Goal: Task Accomplishment & Management: Use online tool/utility

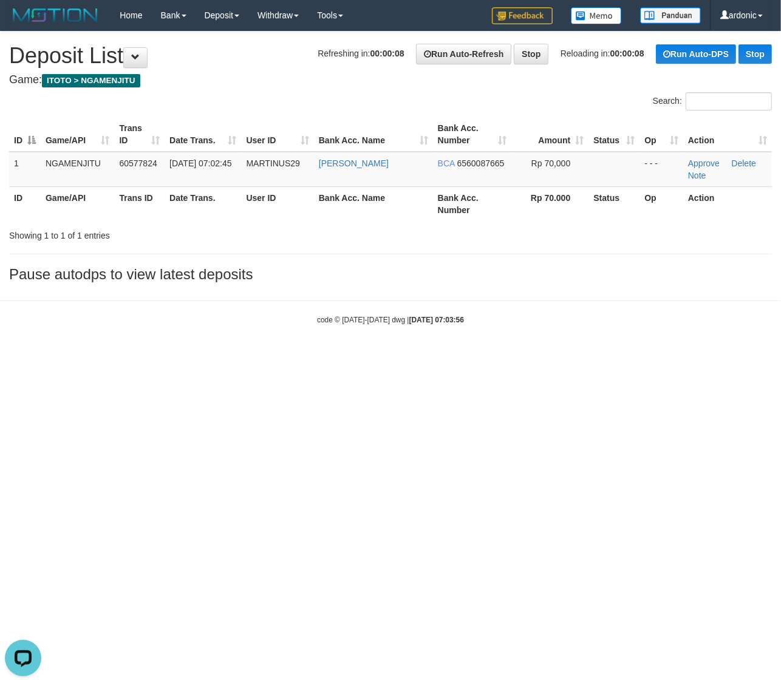
drag, startPoint x: 73, startPoint y: 504, endPoint x: 71, endPoint y: 492, distance: 12.3
click at [73, 356] on html "Toggle navigation Home Bank Account List Load By Website Group [ITOTO] NGAMENJI…" at bounding box center [390, 178] width 781 height 356
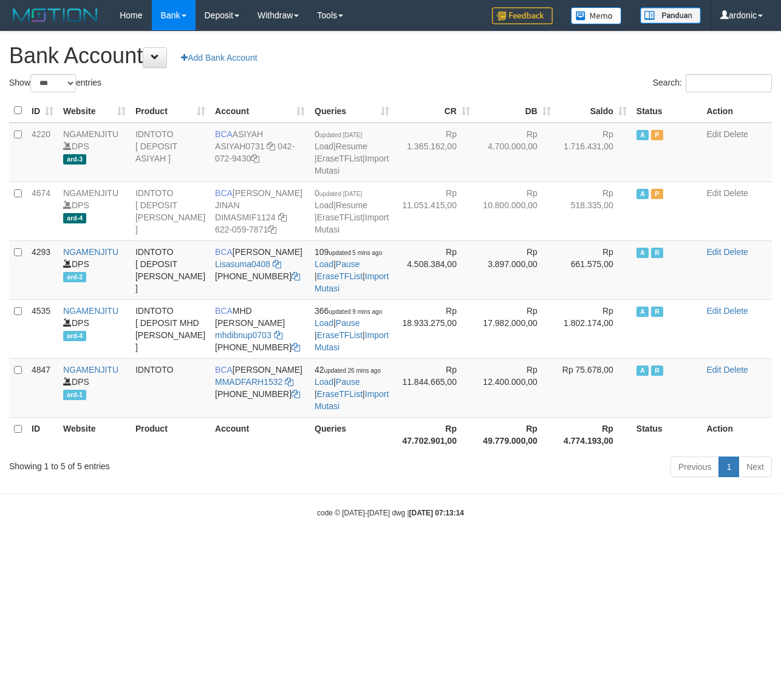
select select "***"
click at [279, 268] on icon at bounding box center [278, 264] width 9 height 9
click at [357, 293] on link "Import Mutasi" at bounding box center [353, 282] width 74 height 22
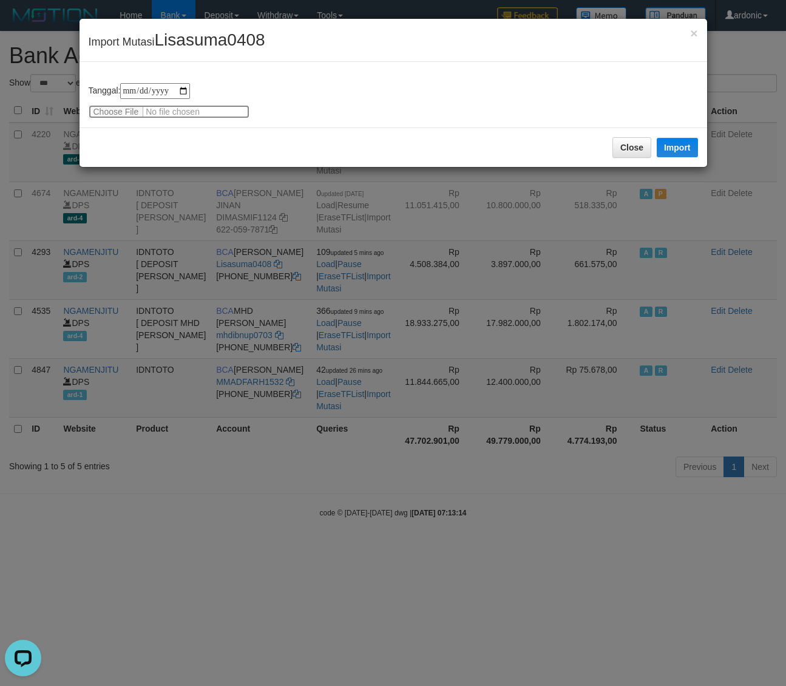
click at [129, 113] on input "file" at bounding box center [169, 111] width 161 height 13
type input "**********"
click at [675, 152] on button "Import" at bounding box center [677, 147] width 41 height 19
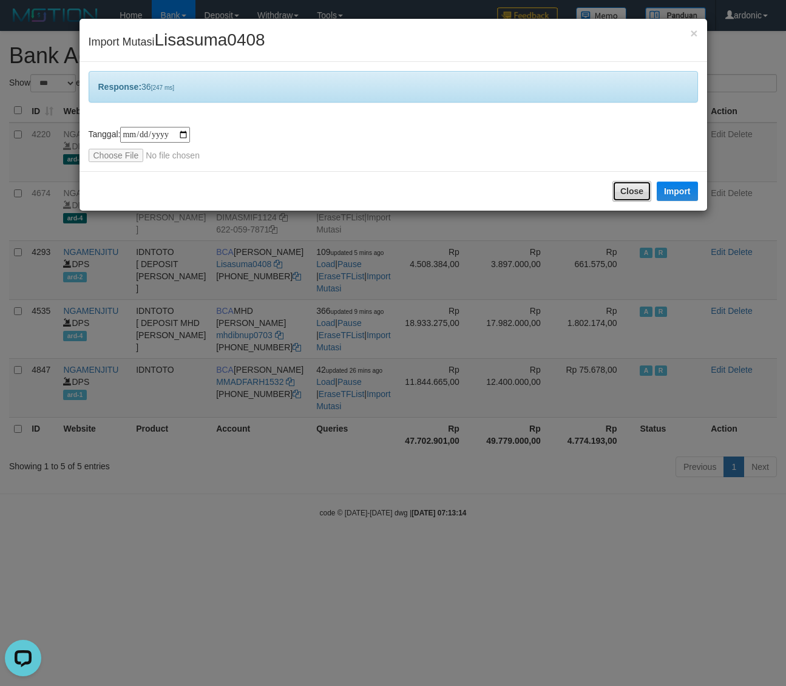
click at [619, 188] on button "Close" at bounding box center [632, 191] width 39 height 21
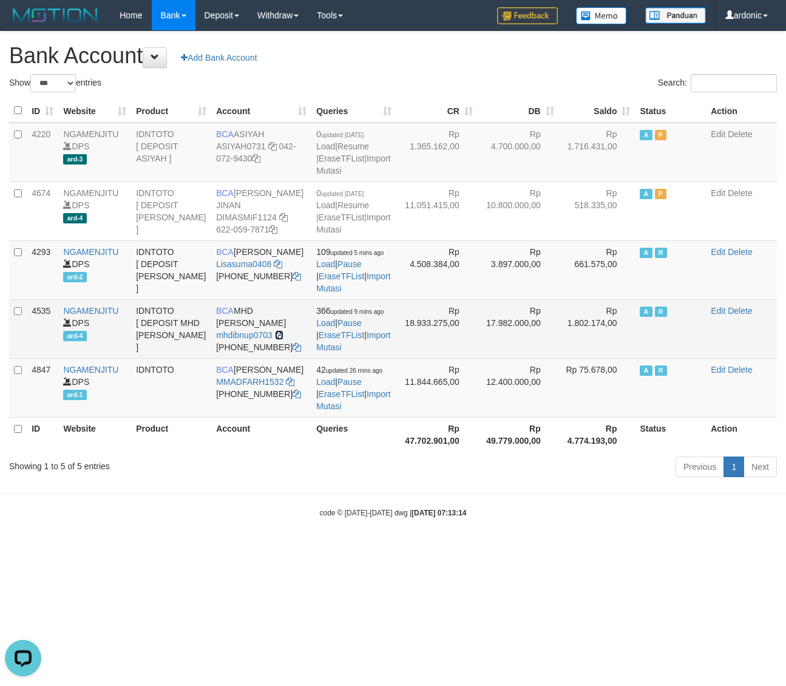
click at [275, 339] on icon at bounding box center [279, 335] width 9 height 9
click at [363, 352] on link "Import Mutasi" at bounding box center [353, 341] width 74 height 22
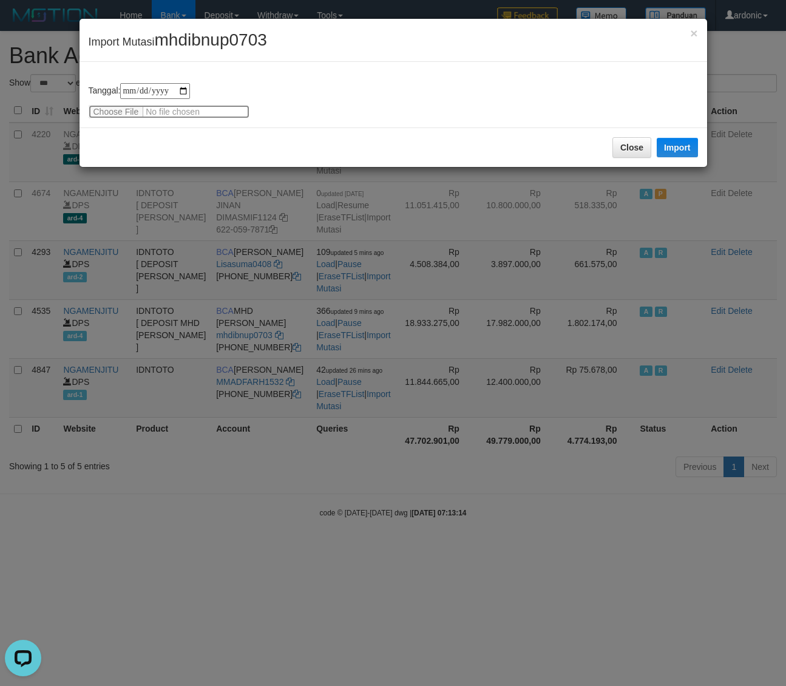
click at [115, 109] on input "file" at bounding box center [169, 111] width 161 height 13
type input "**********"
click at [700, 148] on div "Close Import" at bounding box center [394, 147] width 628 height 39
click at [685, 150] on button "Import" at bounding box center [677, 147] width 41 height 19
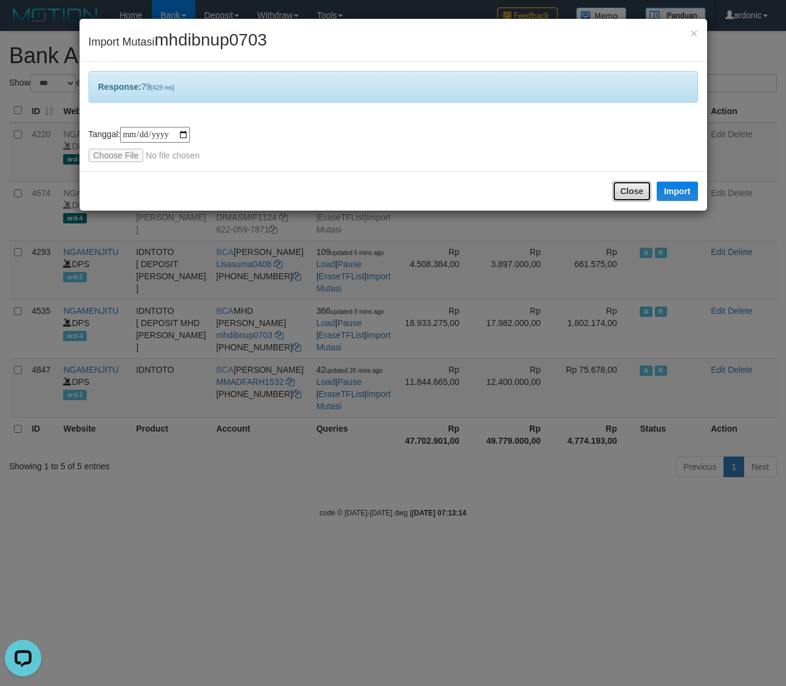
click at [622, 187] on button "Close" at bounding box center [632, 191] width 39 height 21
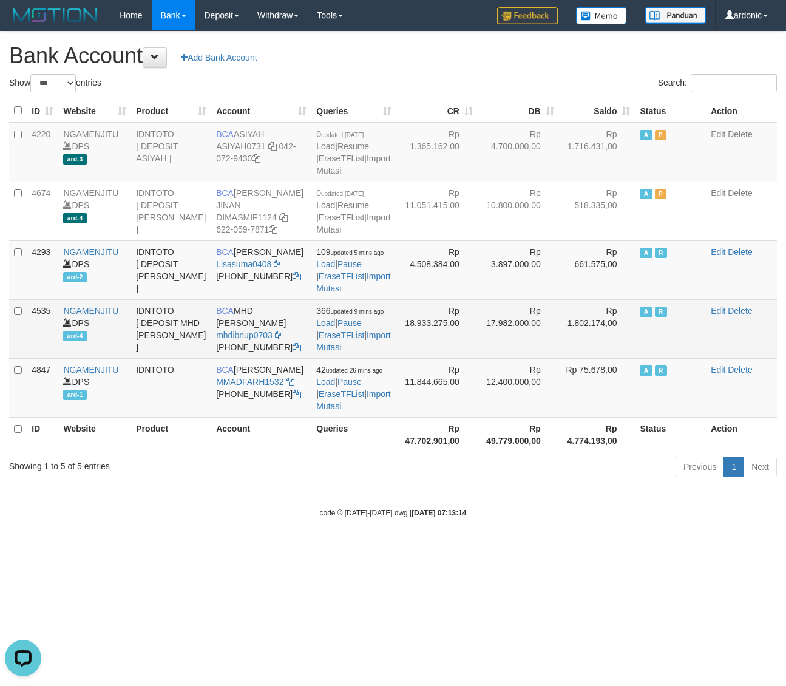
click at [273, 349] on td "BCA MHD IBNU PRAYUDHA mhdibnup0703 612-702-1742" at bounding box center [261, 328] width 100 height 59
click at [278, 339] on icon at bounding box center [279, 335] width 9 height 9
click at [363, 352] on link "Import Mutasi" at bounding box center [353, 341] width 74 height 22
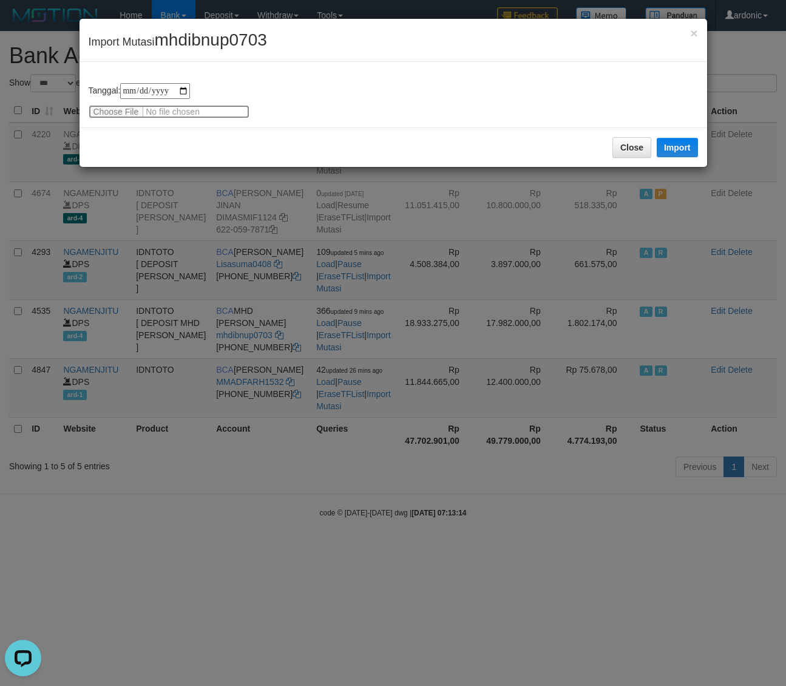
click at [111, 111] on input "file" at bounding box center [169, 111] width 161 height 13
type input "**********"
click at [669, 148] on button "Import" at bounding box center [677, 147] width 41 height 19
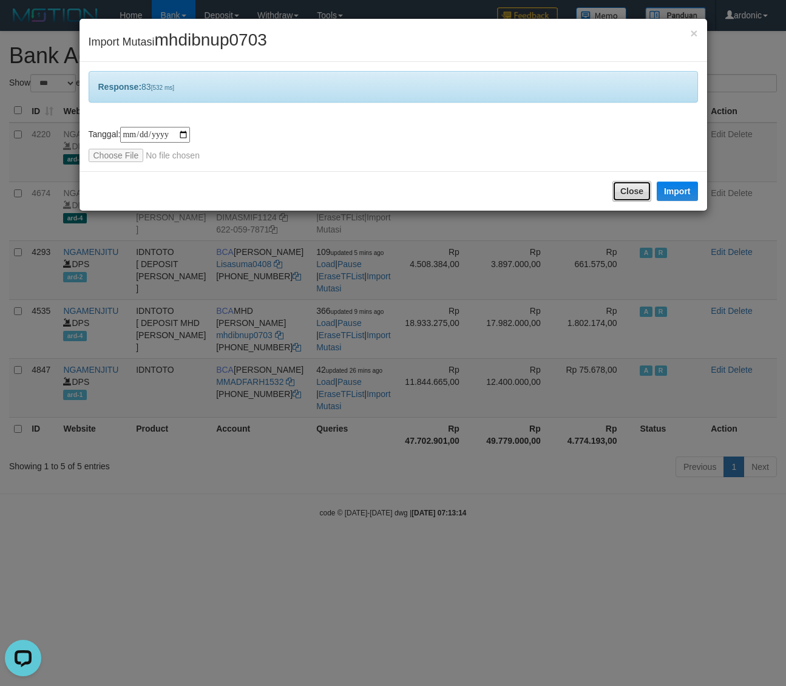
click at [620, 186] on button "Close" at bounding box center [632, 191] width 39 height 21
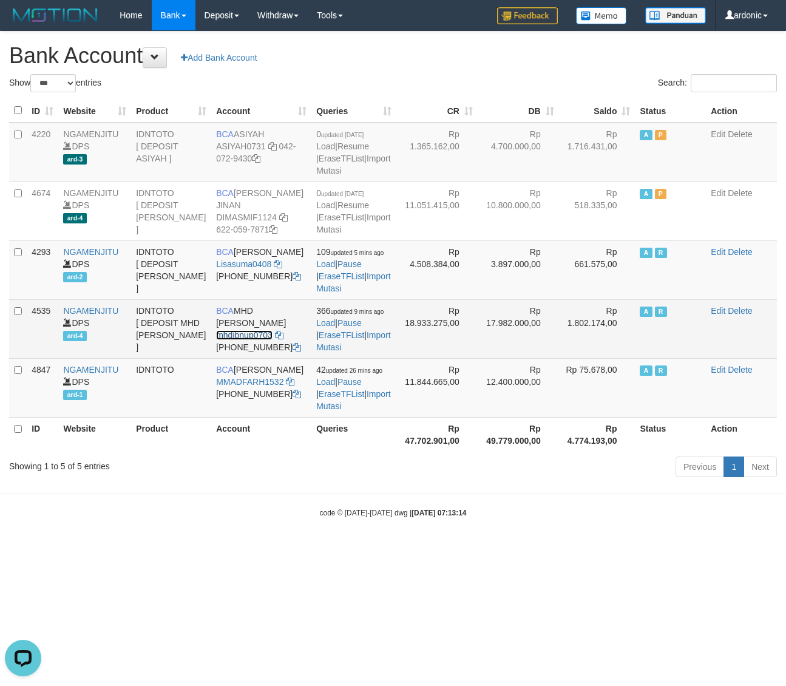
click at [258, 340] on link "mhdibnup0703" at bounding box center [244, 335] width 56 height 10
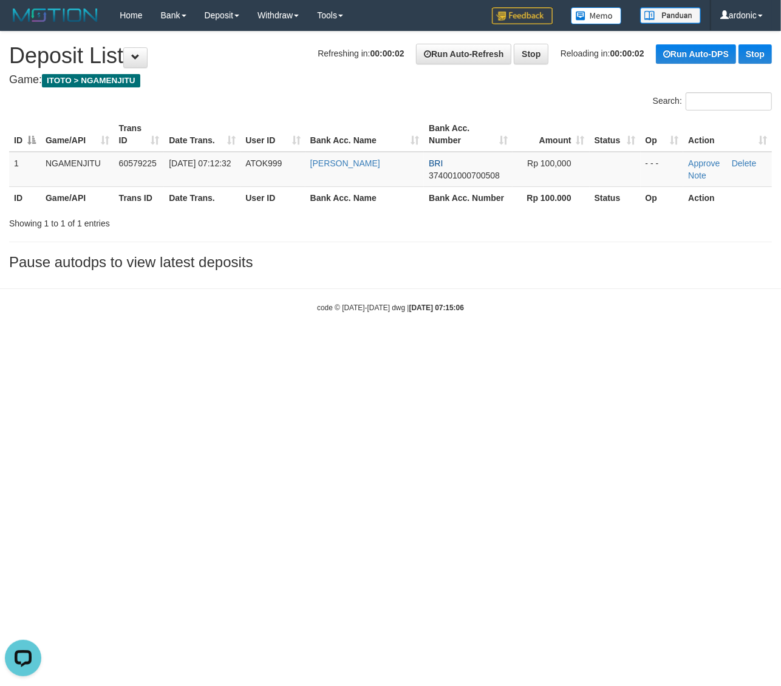
click at [571, 344] on html "Toggle navigation Home Bank Account List Load By Website Group [ITOTO] NGAMENJI…" at bounding box center [390, 172] width 781 height 344
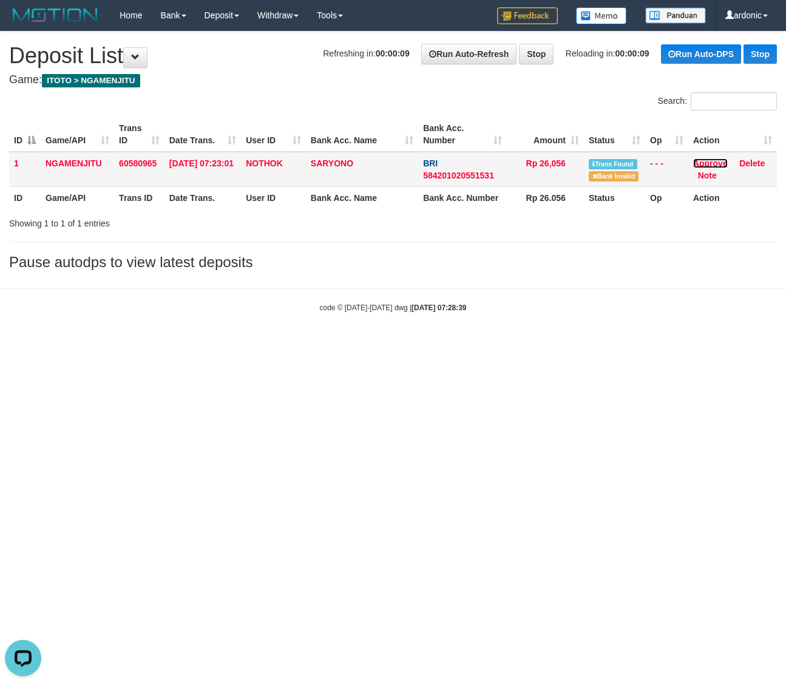
click at [718, 159] on link "Approve" at bounding box center [711, 164] width 35 height 10
click at [581, 344] on html "Toggle navigation Home Bank Account List Load By Website Group [ITOTO] NGAMENJI…" at bounding box center [393, 172] width 786 height 344
